Goal: Task Accomplishment & Management: Manage account settings

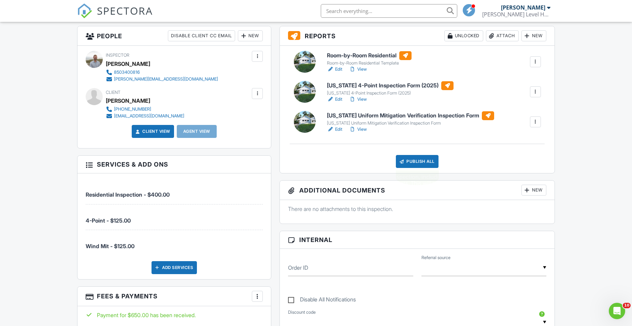
click at [419, 163] on div "Publish All" at bounding box center [417, 161] width 43 height 13
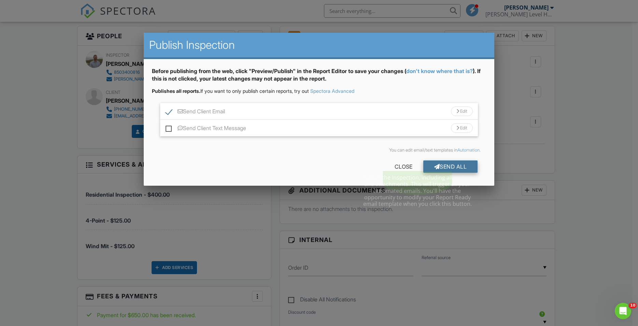
click at [443, 169] on div "Send All" at bounding box center [450, 166] width 55 height 12
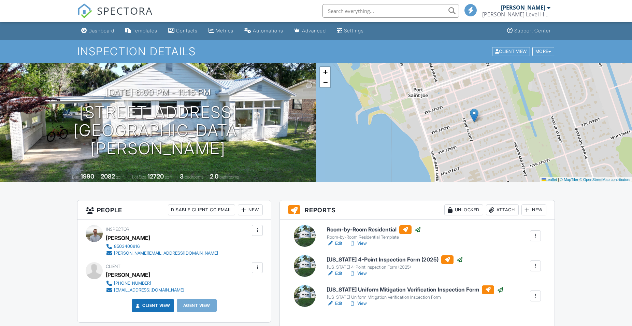
click at [93, 32] on div "Dashboard" at bounding box center [101, 31] width 26 height 6
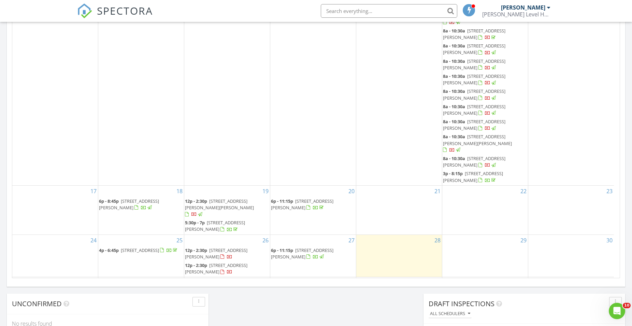
scroll to position [425, 0]
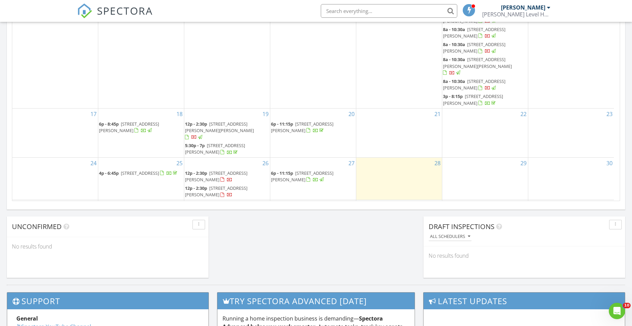
click at [131, 170] on span "348 12th St, Apalachicola 32320" at bounding box center [140, 173] width 38 height 6
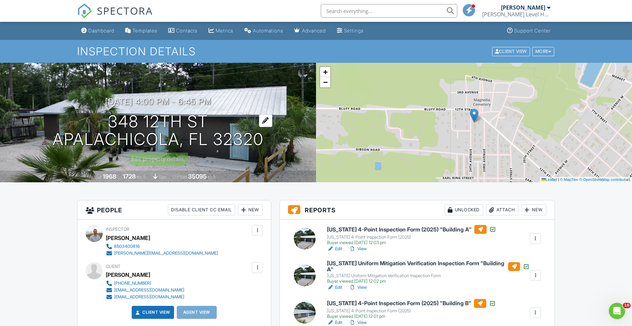
click at [265, 122] on div at bounding box center [265, 120] width 13 height 13
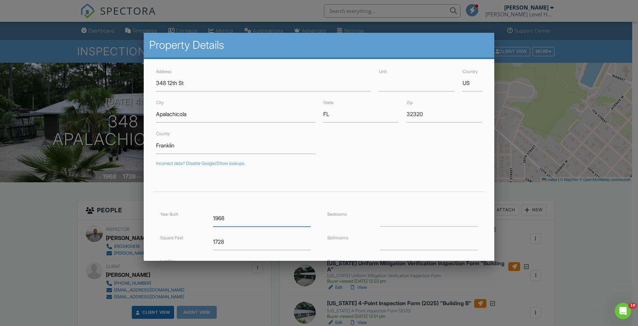
click at [230, 215] on input "1968" at bounding box center [262, 218] width 98 height 17
click at [232, 220] on input "1968" at bounding box center [262, 218] width 98 height 17
click at [228, 219] on input "1968" at bounding box center [262, 218] width 98 height 17
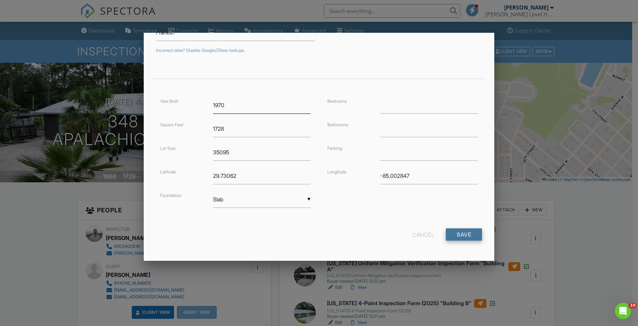
type input "1970"
click at [459, 238] on input "Save" at bounding box center [464, 234] width 36 height 12
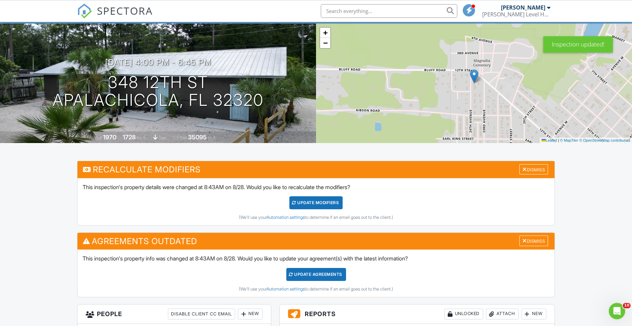
scroll to position [70, 0]
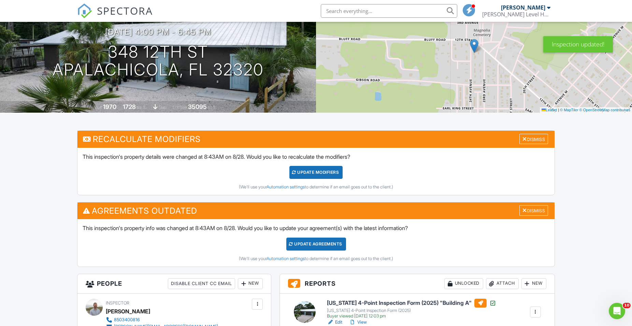
click at [314, 172] on div "UPDATE Modifiers" at bounding box center [316, 172] width 54 height 13
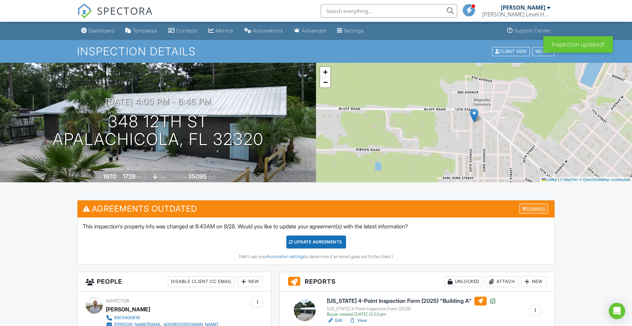
click at [522, 206] on div at bounding box center [524, 208] width 4 height 5
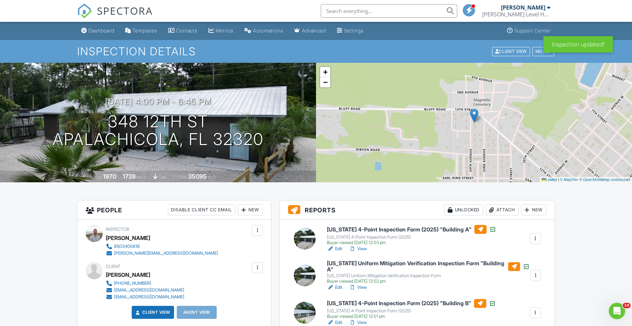
click at [361, 247] on link "View" at bounding box center [358, 248] width 18 height 7
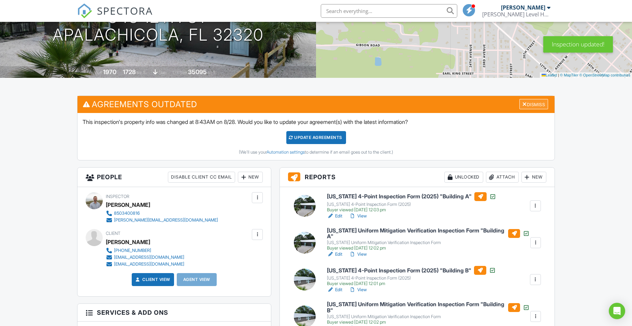
click at [534, 104] on div "Dismiss" at bounding box center [533, 104] width 29 height 11
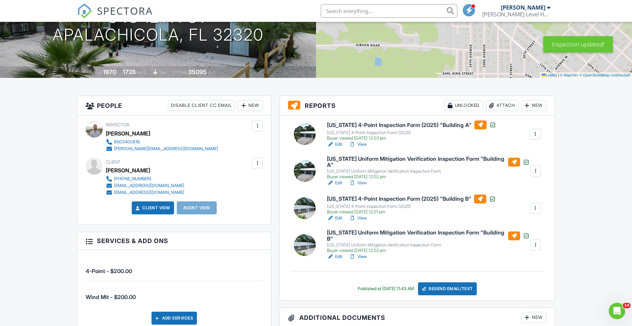
click at [337, 143] on link "Edit" at bounding box center [334, 144] width 15 height 7
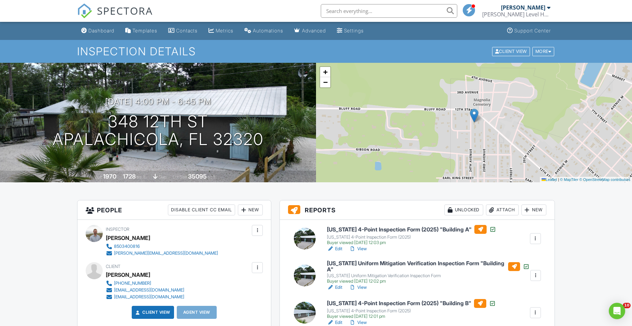
click at [340, 288] on link "Edit" at bounding box center [334, 287] width 15 height 7
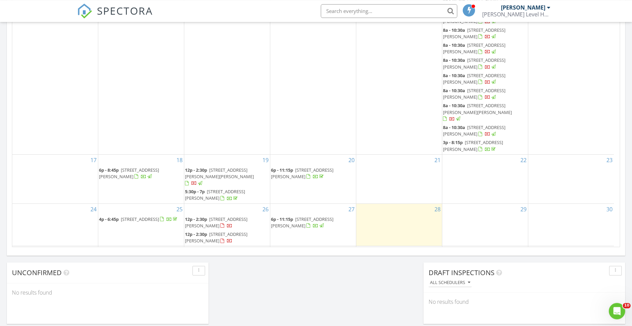
scroll to position [383, 0]
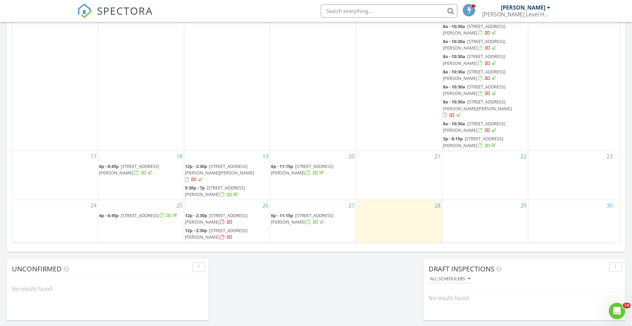
click at [131, 212] on span "[STREET_ADDRESS]" at bounding box center [140, 215] width 38 height 6
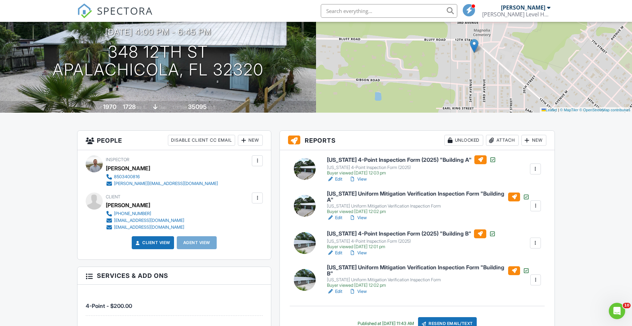
click at [337, 254] on link "Edit" at bounding box center [334, 252] width 15 height 7
